Goal: Task Accomplishment & Management: Use online tool/utility

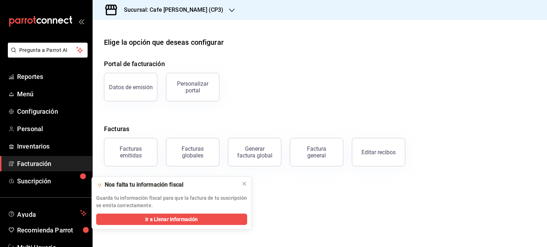
click at [333, 63] on h4 "Portal de facturación" at bounding box center [320, 64] width 432 height 10
click at [32, 74] on span "Reportes" at bounding box center [51, 77] width 69 height 10
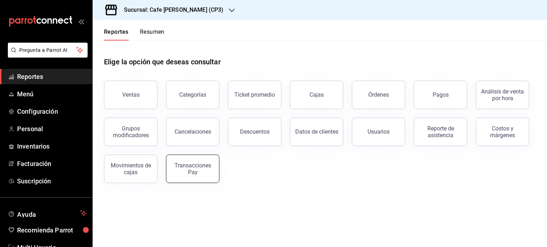
click at [184, 172] on div "Transacciones Pay" at bounding box center [193, 169] width 44 height 14
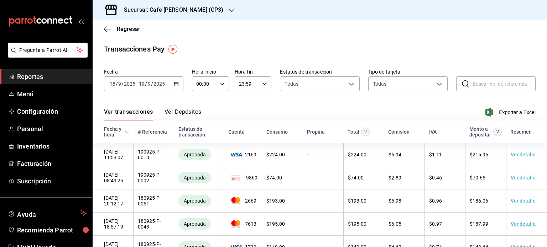
click at [187, 112] on button "Ver Depósitos" at bounding box center [182, 115] width 37 height 12
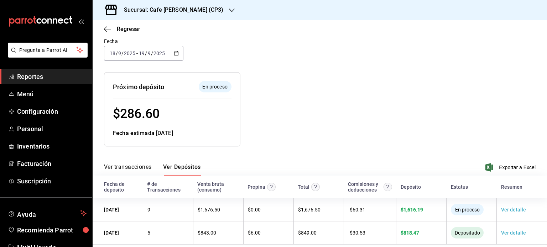
scroll to position [54, 0]
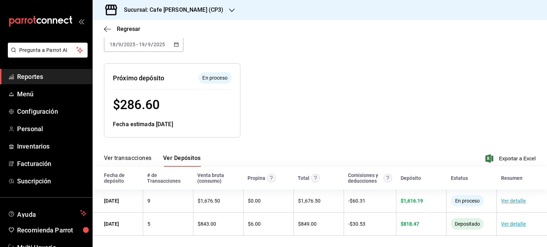
click at [174, 45] on icon "button" at bounding box center [176, 44] width 5 height 5
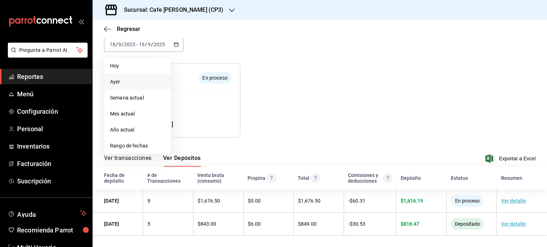
click at [125, 84] on span "Ayer" at bounding box center [137, 81] width 55 height 7
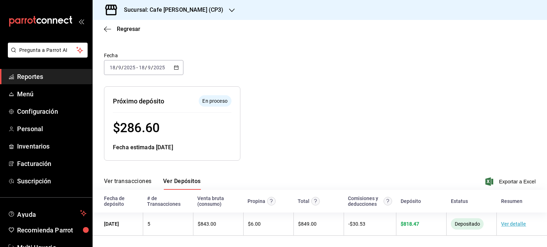
scroll to position [31, 0]
drag, startPoint x: 540, startPoint y: 95, endPoint x: 538, endPoint y: 137, distance: 42.1
click at [538, 137] on div "Depósitos Pay El número de transacciones corresponde todas las transacciones ge…" at bounding box center [320, 124] width 454 height 224
click at [177, 67] on icon "button" at bounding box center [176, 67] width 5 height 5
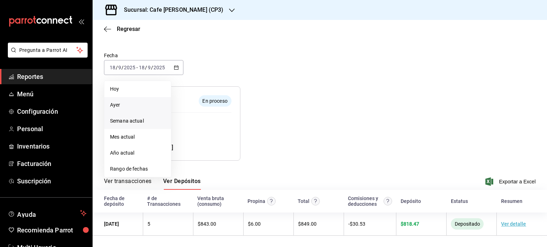
click at [129, 122] on span "Semana actual" at bounding box center [137, 120] width 55 height 7
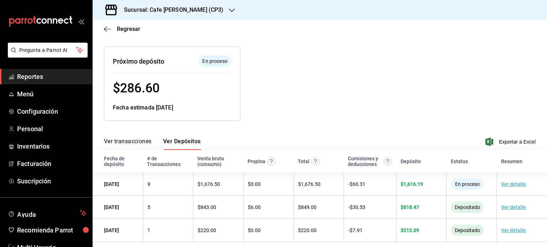
scroll to position [78, 0]
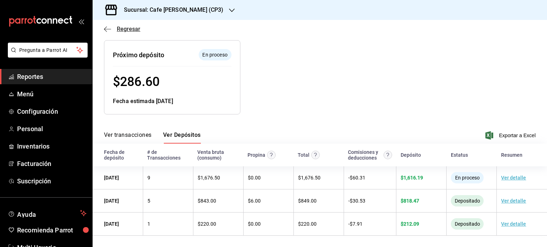
click at [107, 30] on icon "button" at bounding box center [107, 29] width 7 height 6
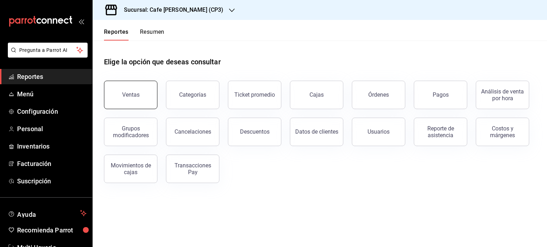
click at [132, 98] on div "Ventas" at bounding box center [130, 95] width 17 height 7
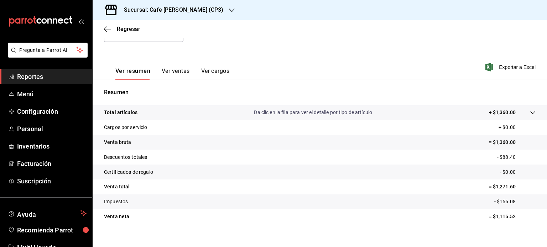
scroll to position [94, 0]
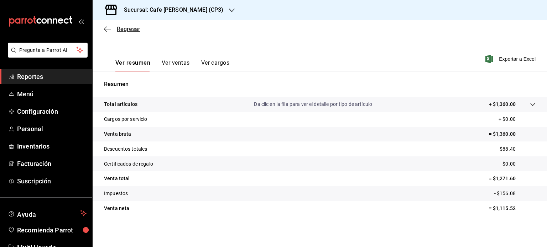
click at [125, 30] on span "Regresar" at bounding box center [128, 29] width 23 height 7
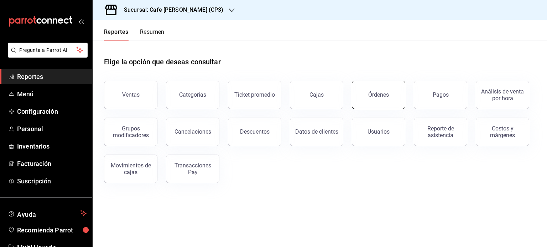
click at [366, 101] on button "Órdenes" at bounding box center [378, 95] width 53 height 28
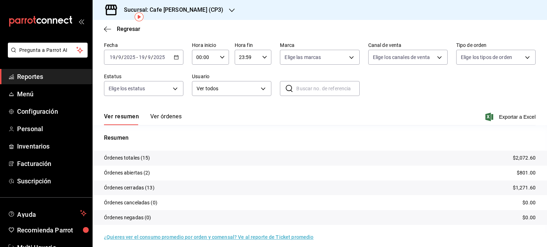
scroll to position [32, 0]
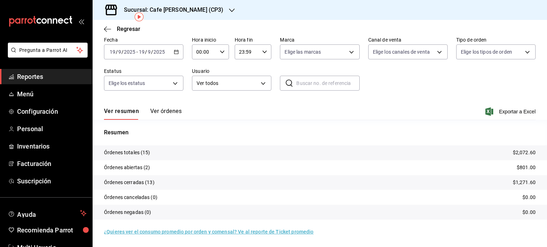
click at [170, 114] on button "Ver órdenes" at bounding box center [165, 114] width 31 height 12
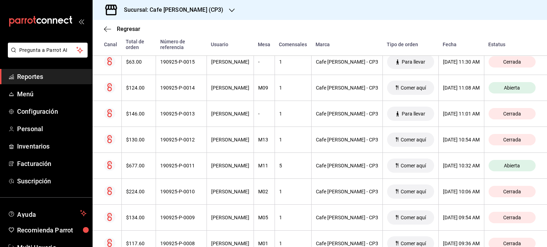
scroll to position [139, 0]
